Goal: Contribute content

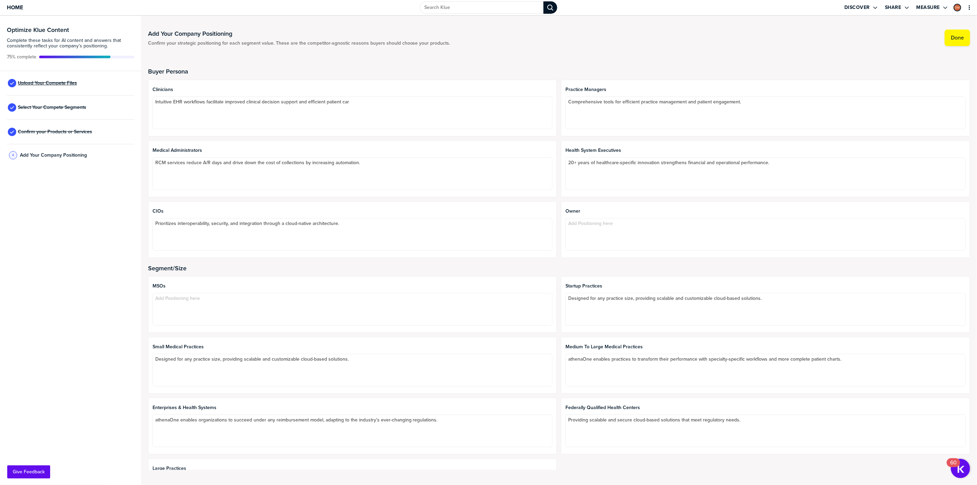
click at [44, 85] on span "Upload Your Compete Files" at bounding box center [47, 82] width 59 height 5
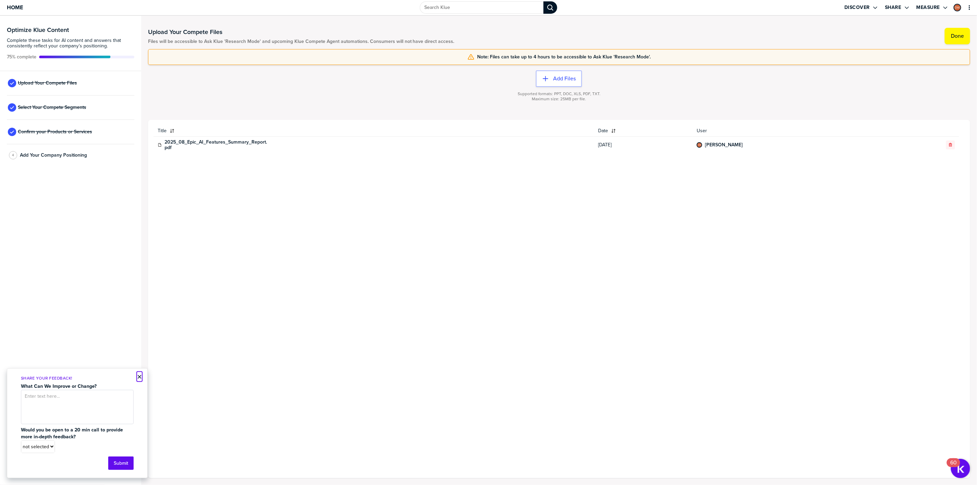
click at [139, 376] on button "×" at bounding box center [139, 377] width 5 height 8
click at [964, 38] on button "Done" at bounding box center [956, 36] width 25 height 16
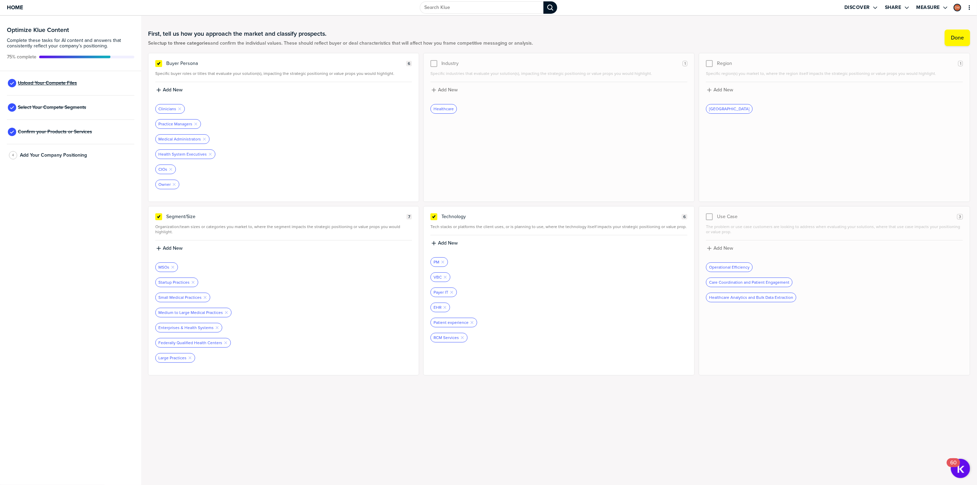
click at [59, 83] on span "Upload Your Compete Files" at bounding box center [47, 82] width 59 height 5
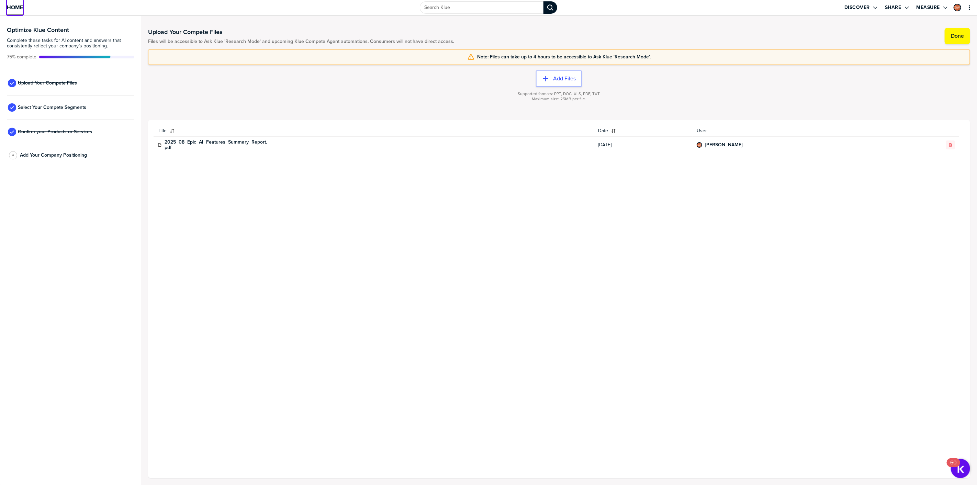
click at [18, 4] on span "Home" at bounding box center [15, 7] width 16 height 6
